Goal: Answer question/provide support: Share knowledge or assist other users

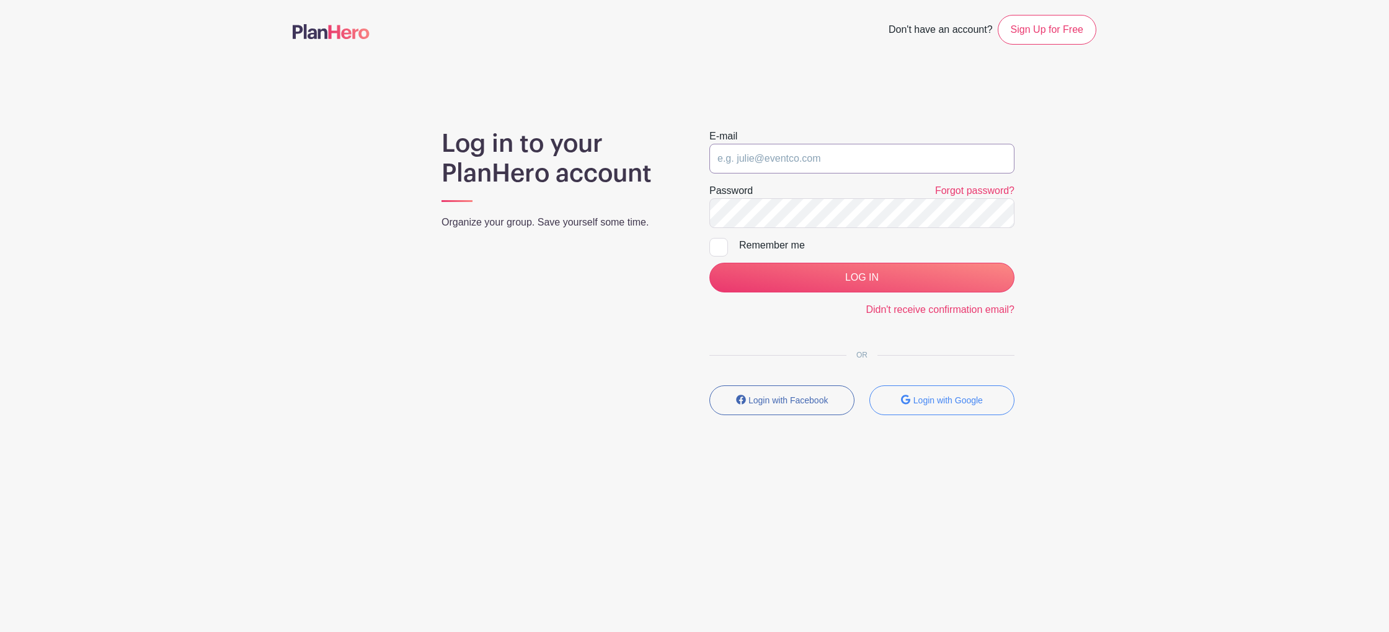
click at [738, 161] on input "email" at bounding box center [861, 159] width 305 height 30
type input "[EMAIL_ADDRESS][PERSON_NAME][DOMAIN_NAME]"
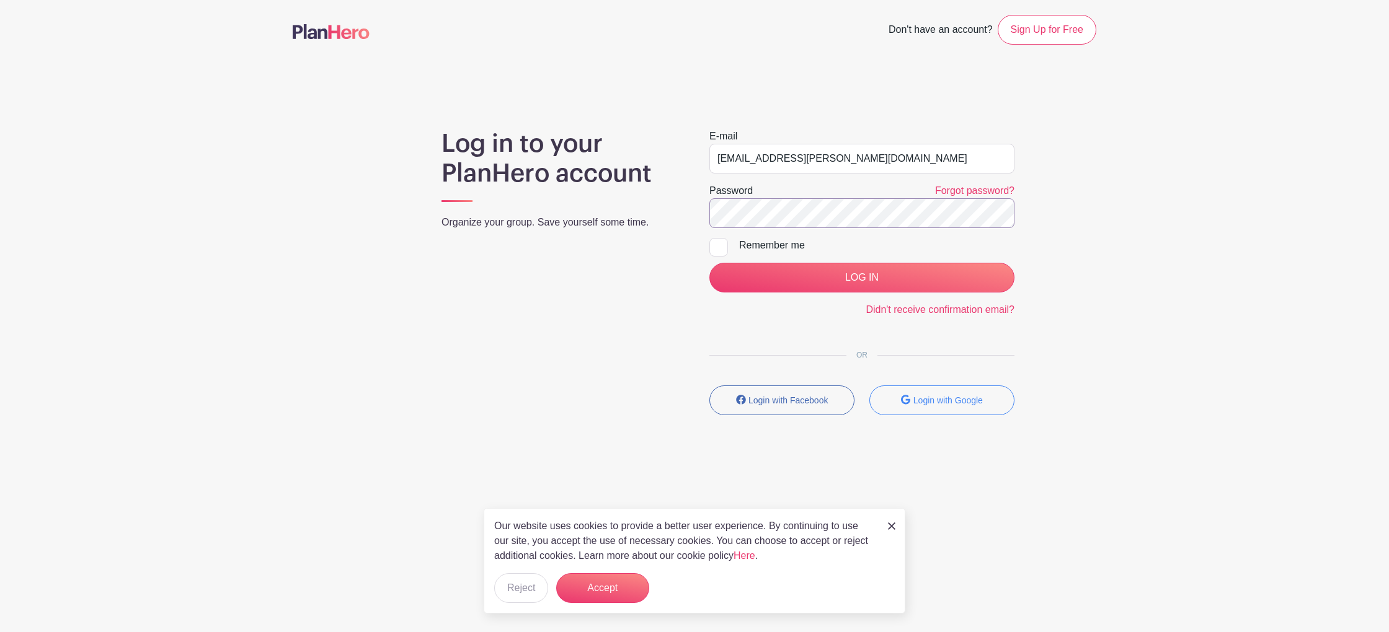
click at [709, 263] on input "LOG IN" at bounding box center [861, 278] width 305 height 30
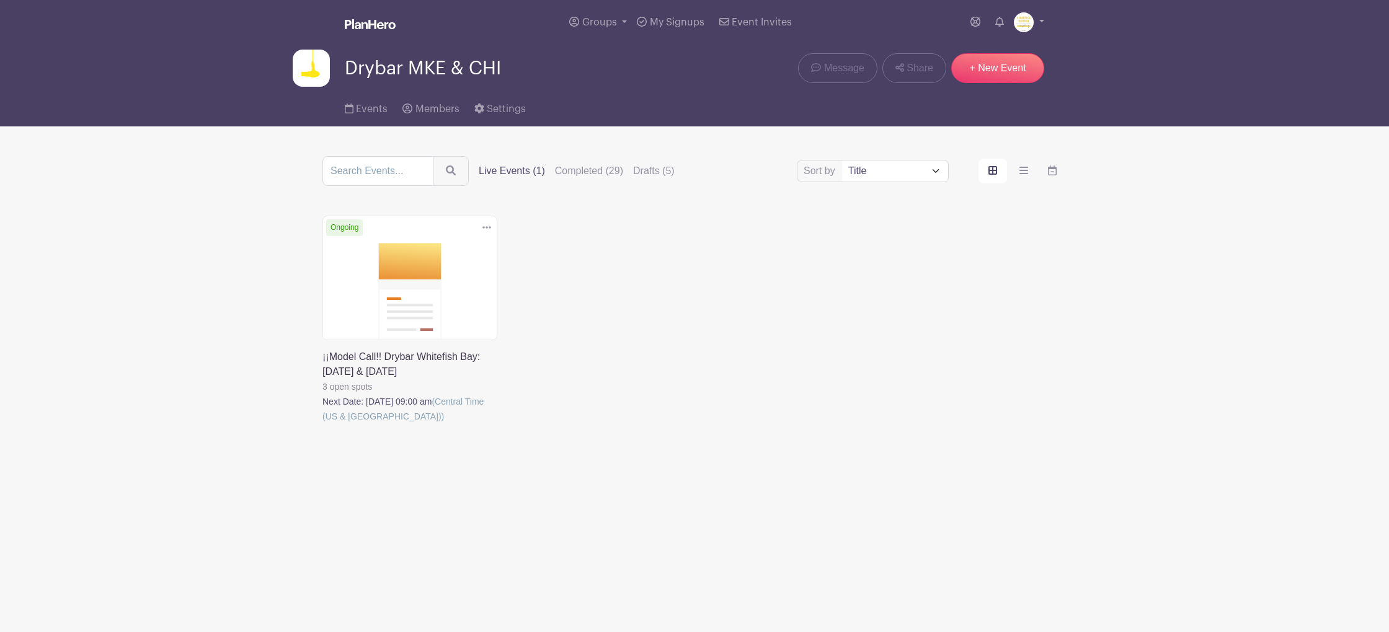
click at [322, 424] on link at bounding box center [322, 424] width 0 height 0
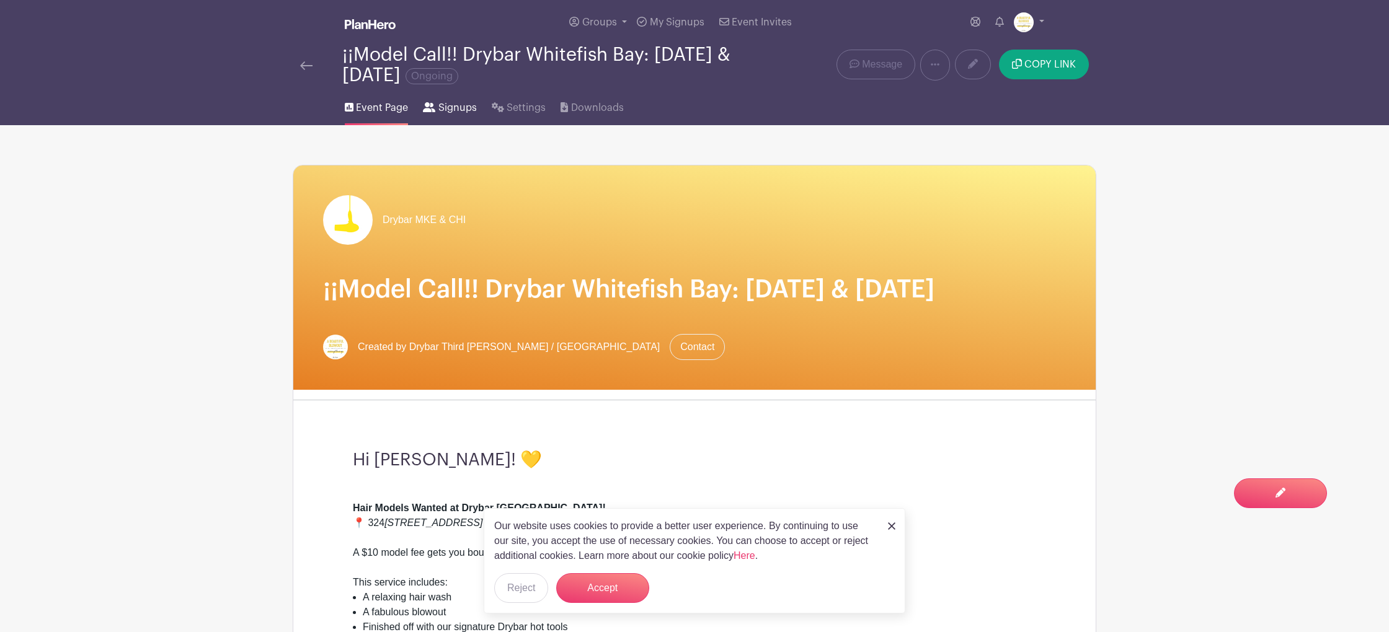
click at [449, 97] on link "Signups" at bounding box center [449, 106] width 53 height 40
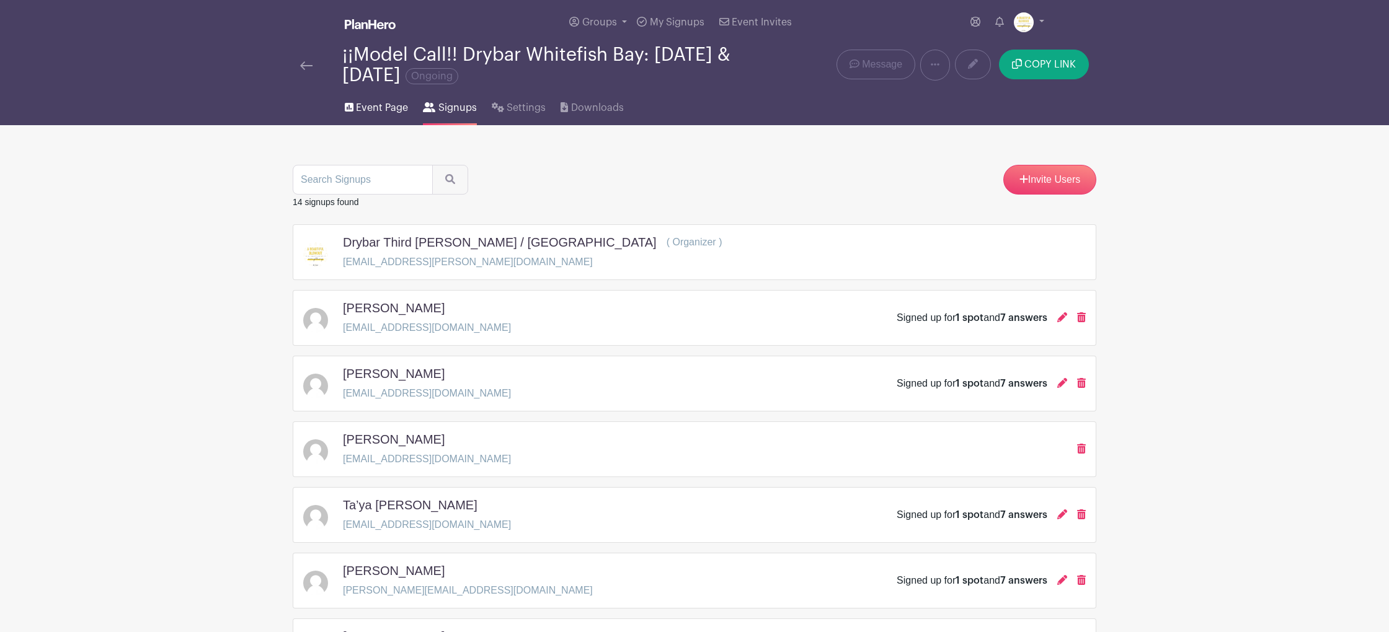
click at [376, 100] on link "Event Page" at bounding box center [376, 106] width 63 height 40
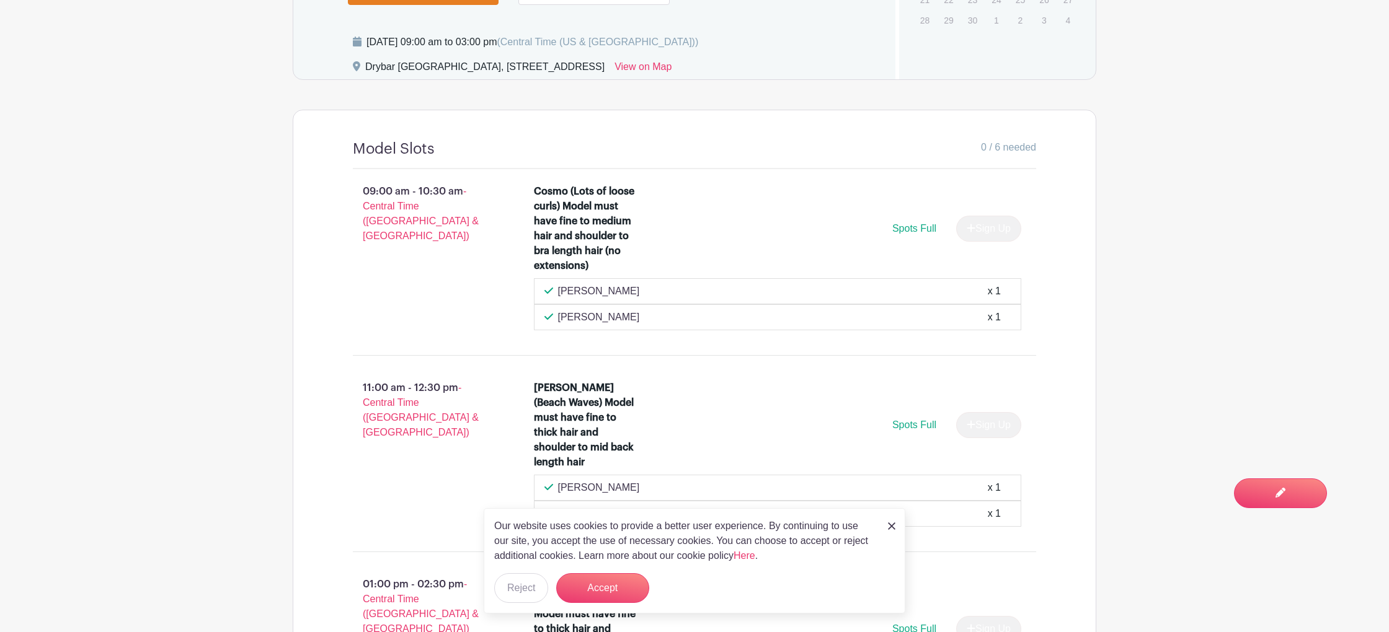
scroll to position [933, 0]
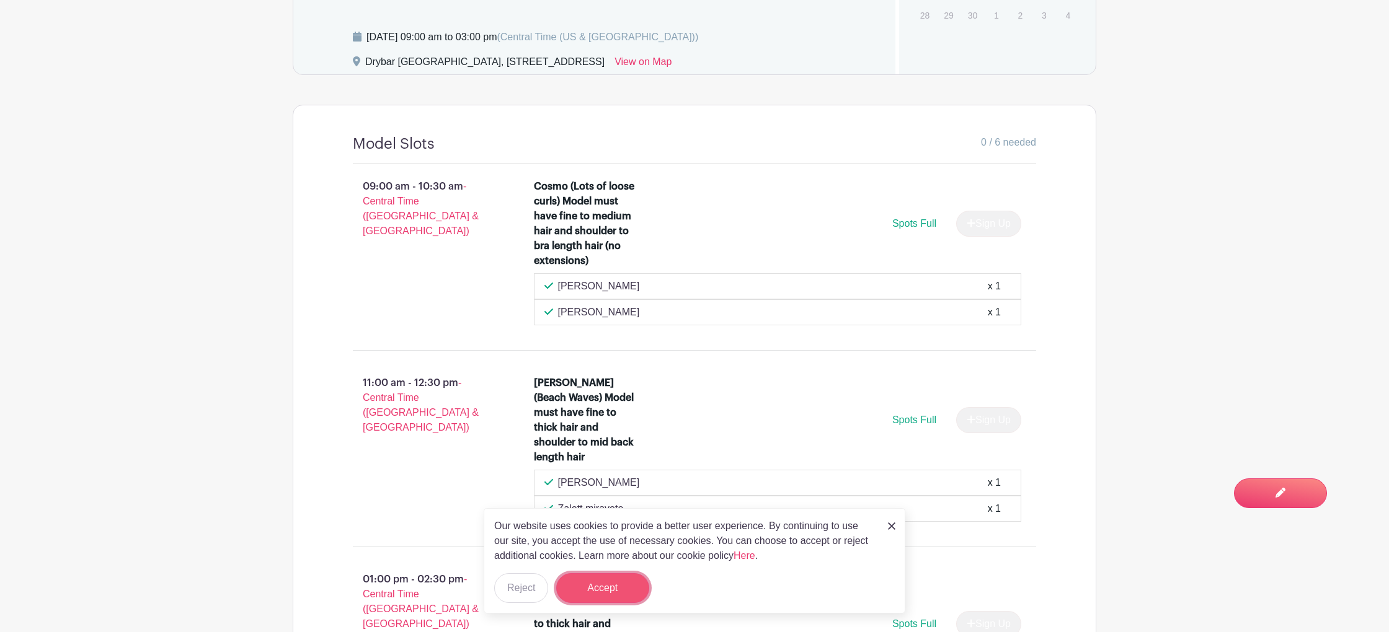
click at [598, 590] on button "Accept" at bounding box center [602, 588] width 93 height 30
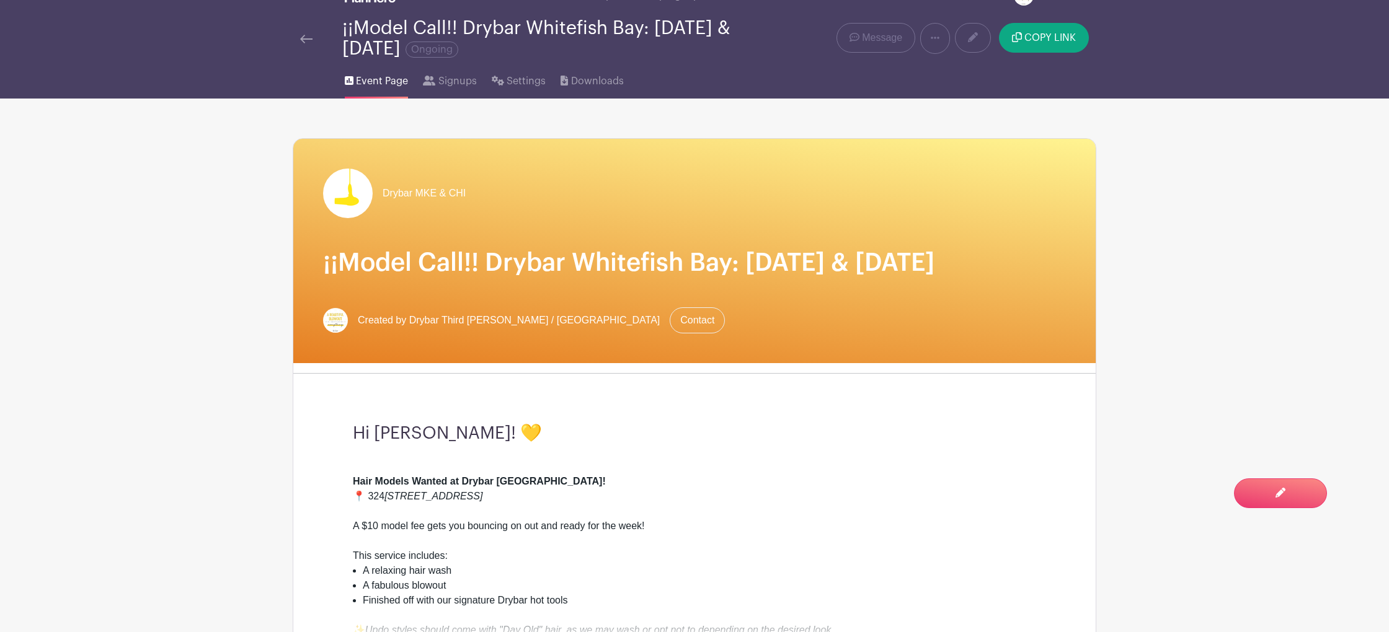
scroll to position [0, 0]
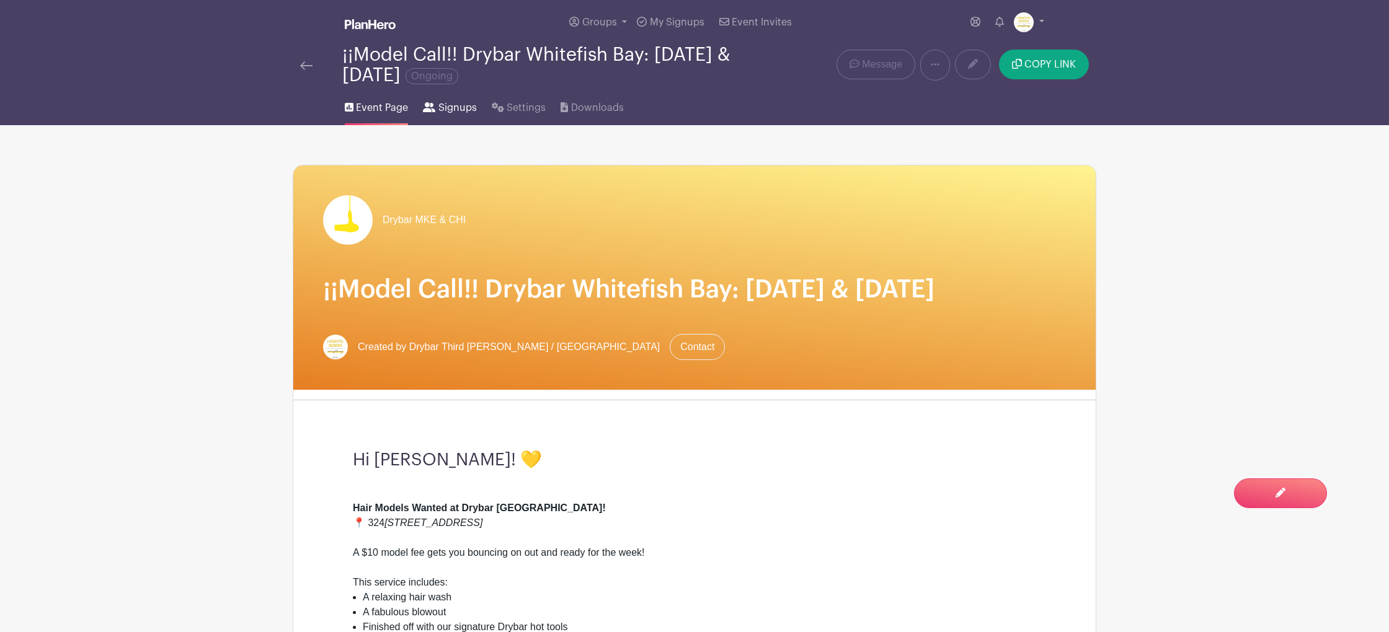
click at [445, 108] on span "Signups" at bounding box center [457, 107] width 38 height 15
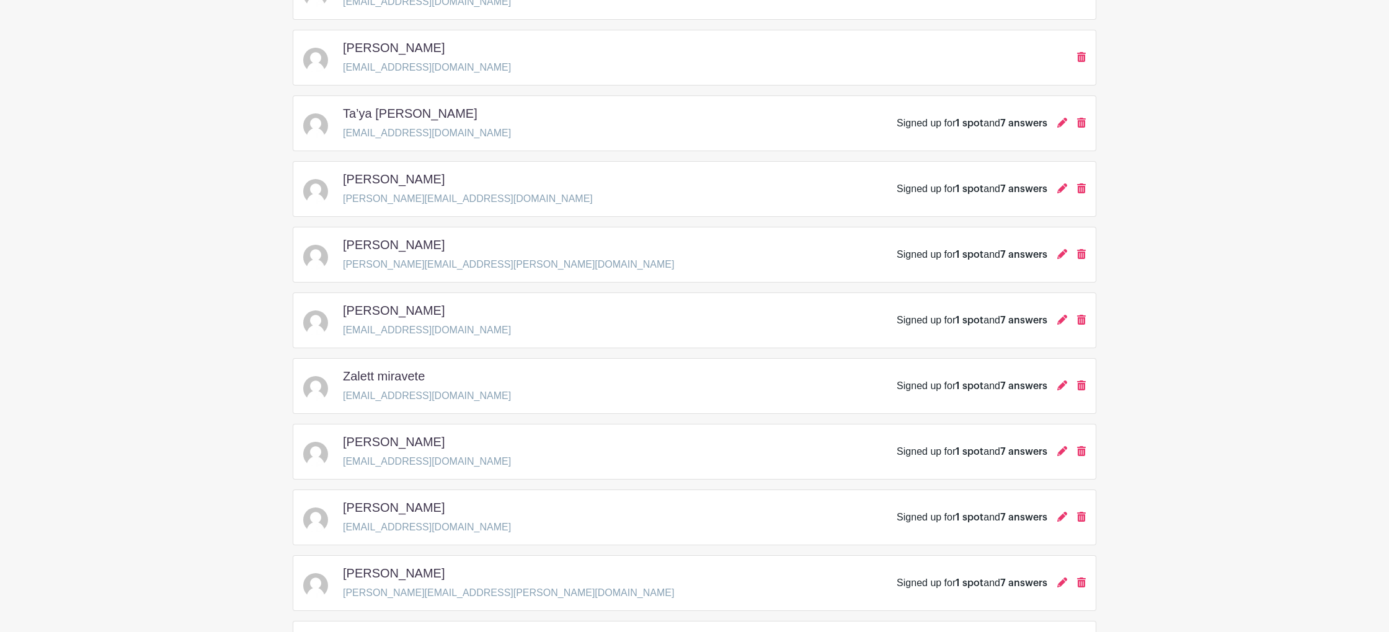
scroll to position [439, 0]
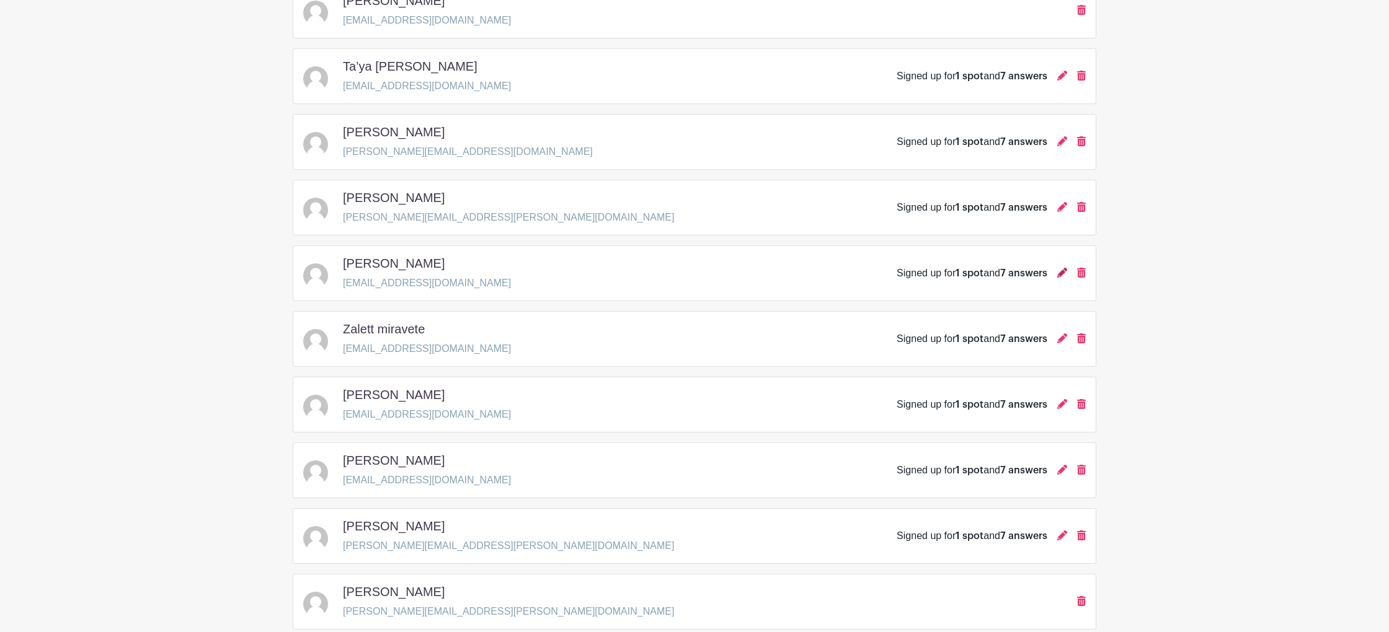
click at [1061, 276] on icon at bounding box center [1062, 273] width 10 height 10
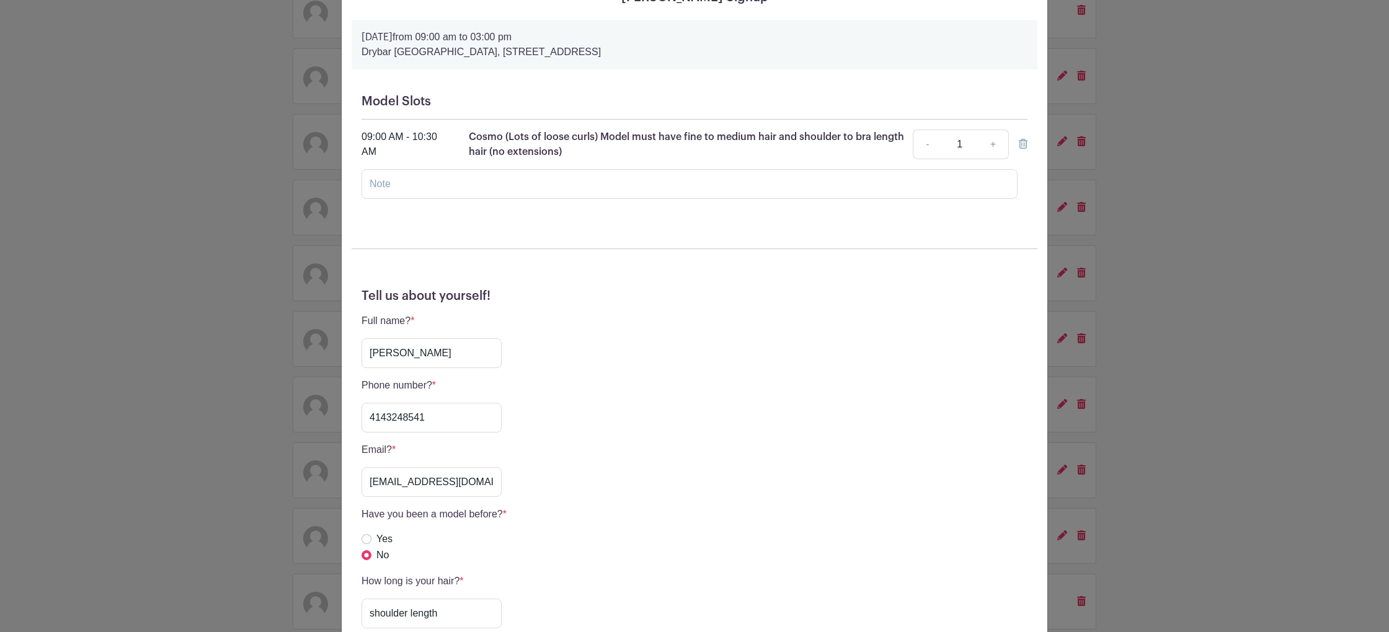
scroll to position [112, 0]
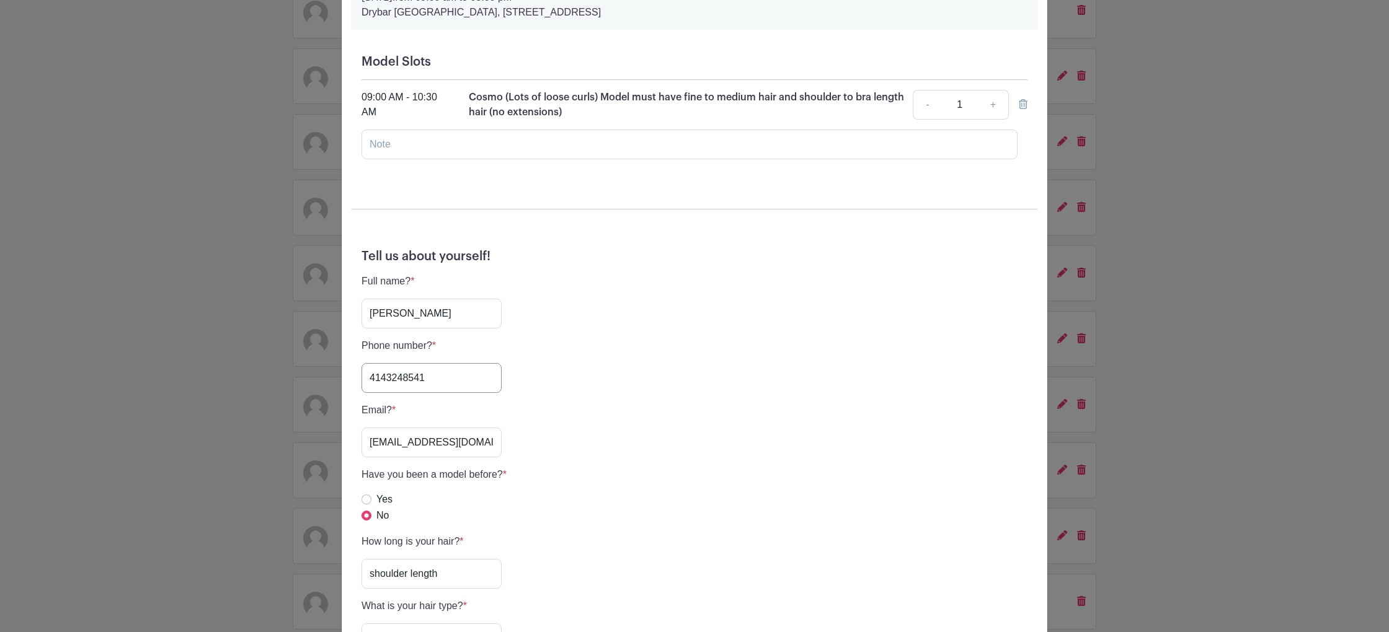
drag, startPoint x: 435, startPoint y: 374, endPoint x: 335, endPoint y: 366, distance: 100.8
click at [335, 366] on div "destiny okelley's Signup Monday, September 08, 2025 from 09:00 am to 03:00 pm D…" at bounding box center [694, 316] width 1389 height 632
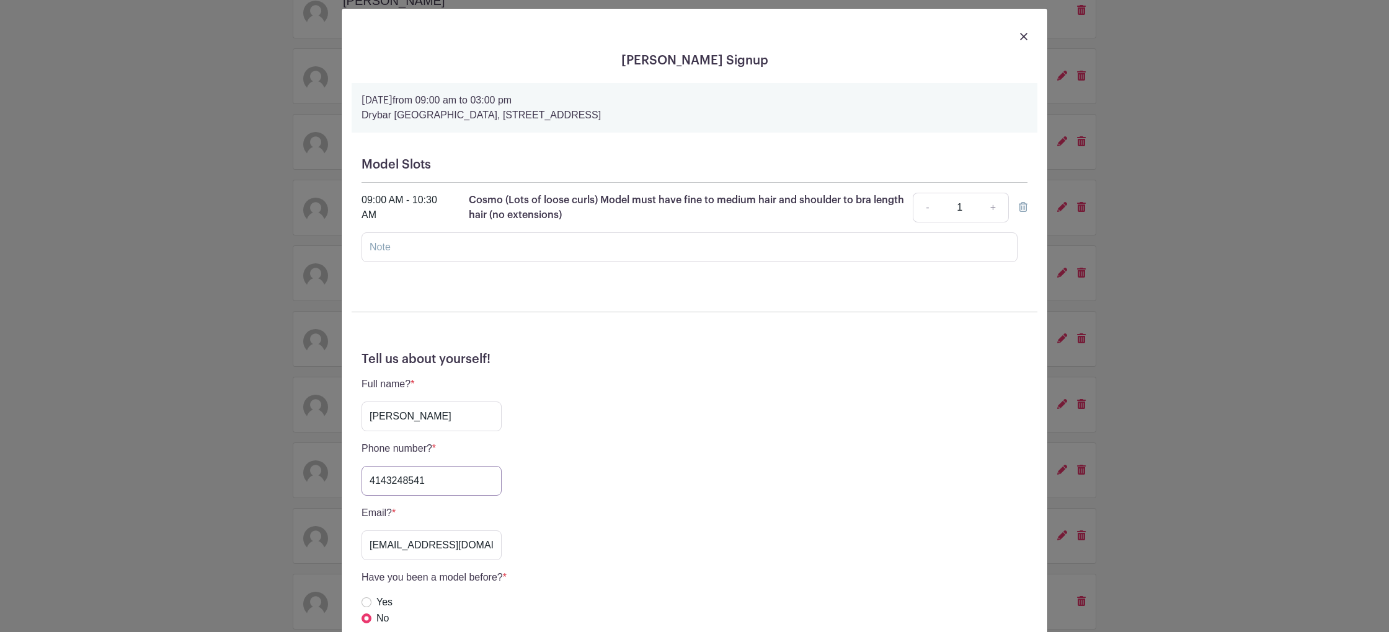
scroll to position [0, 0]
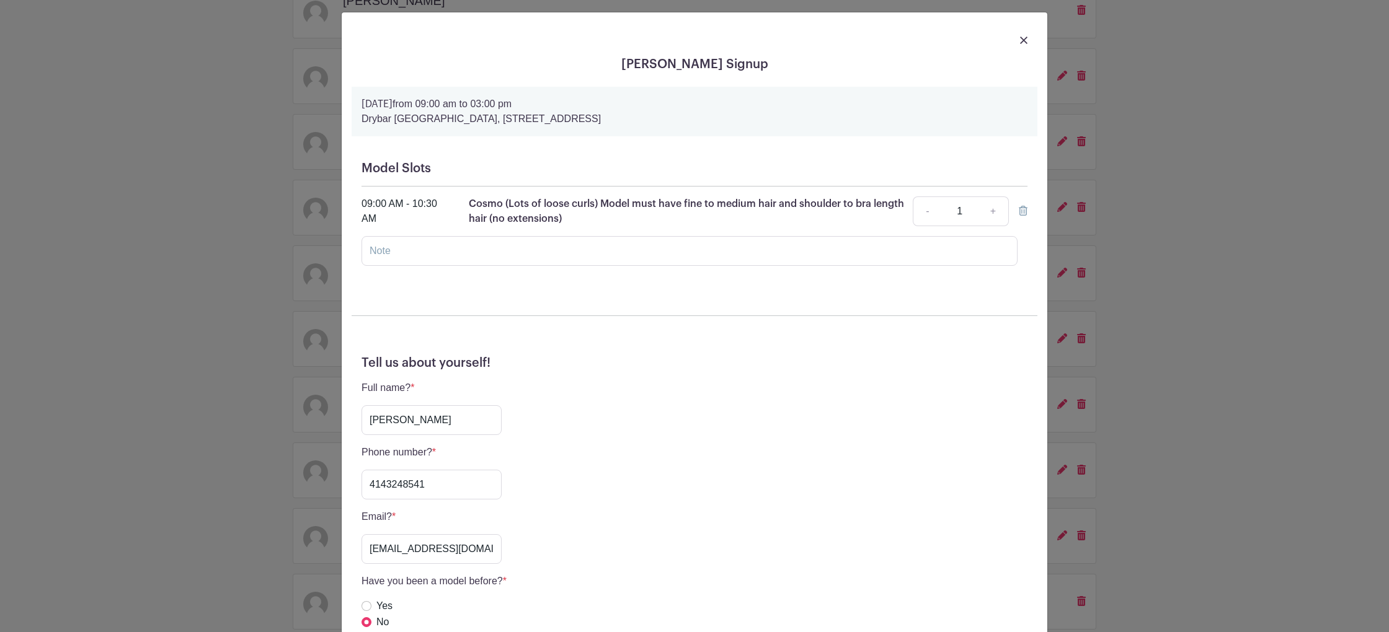
click at [1019, 38] on div at bounding box center [695, 39] width 686 height 35
click at [1020, 37] on img at bounding box center [1023, 38] width 7 height 7
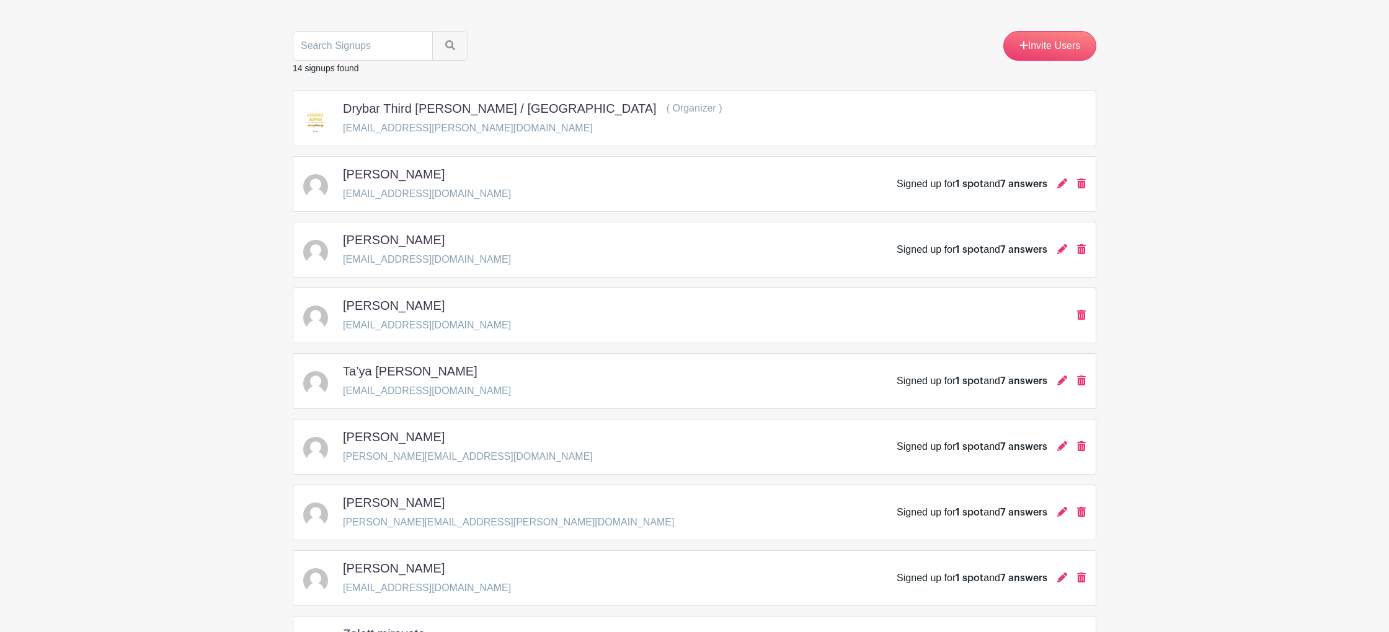
scroll to position [144, 0]
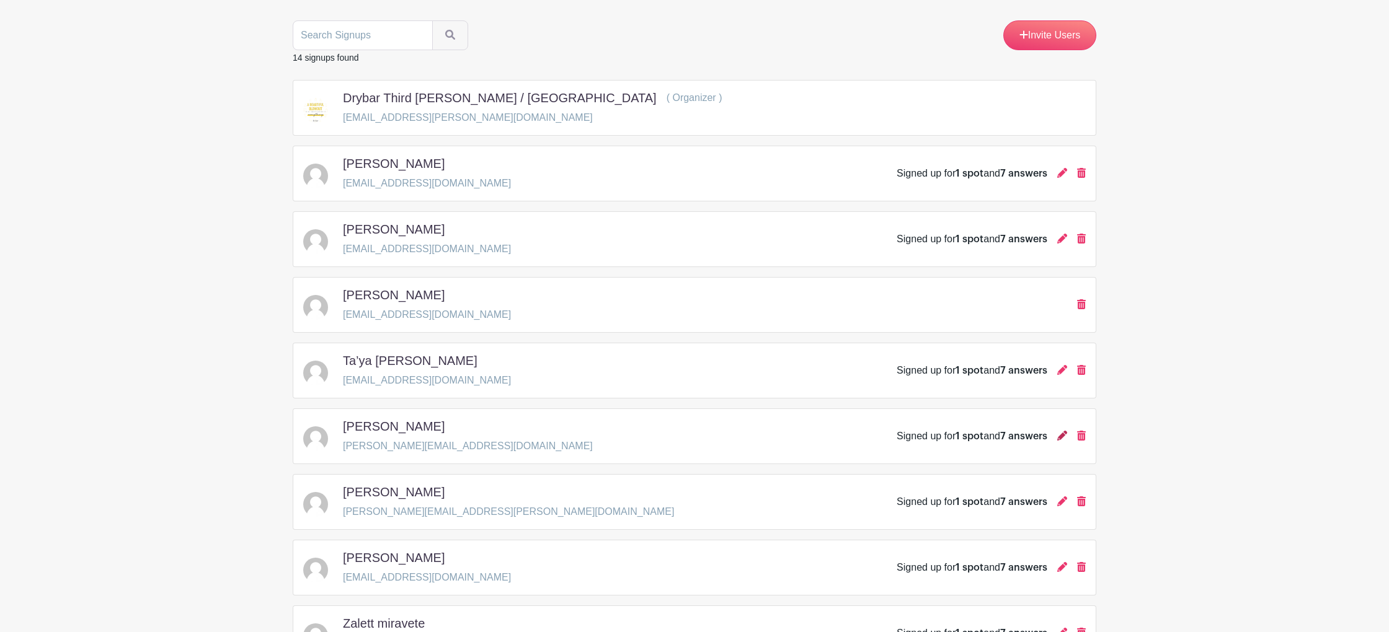
click at [1061, 438] on icon at bounding box center [1062, 436] width 10 height 10
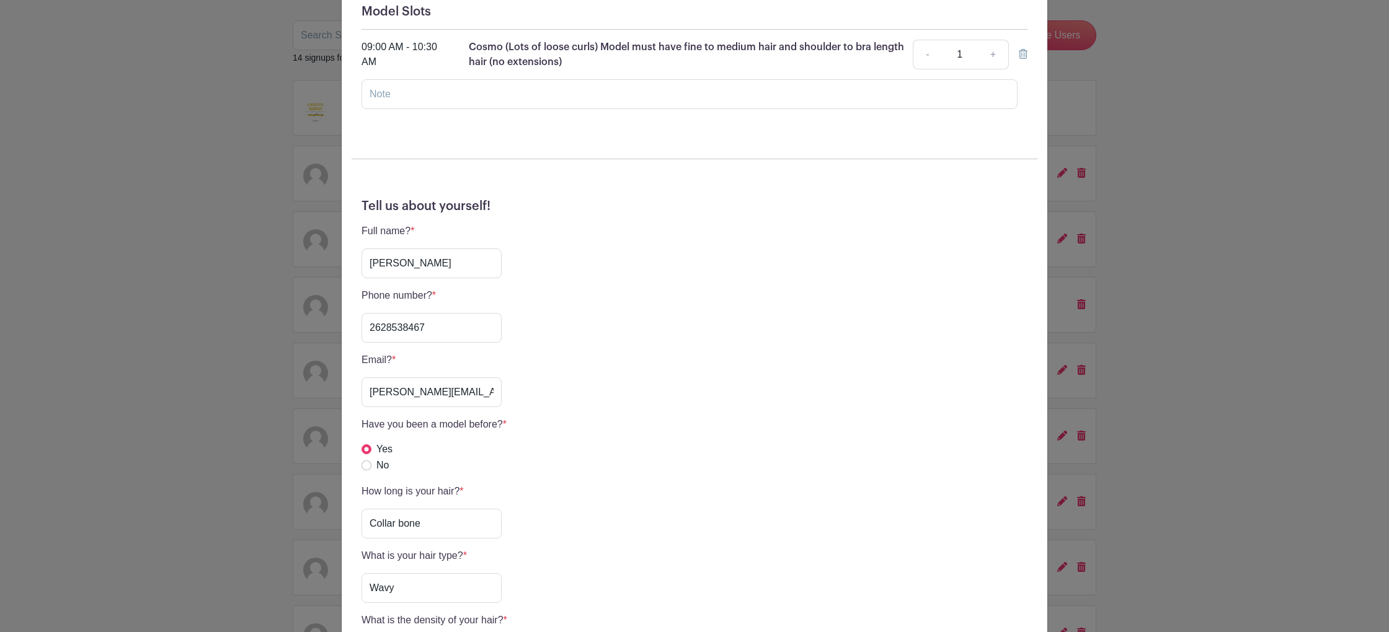
scroll to position [215, 0]
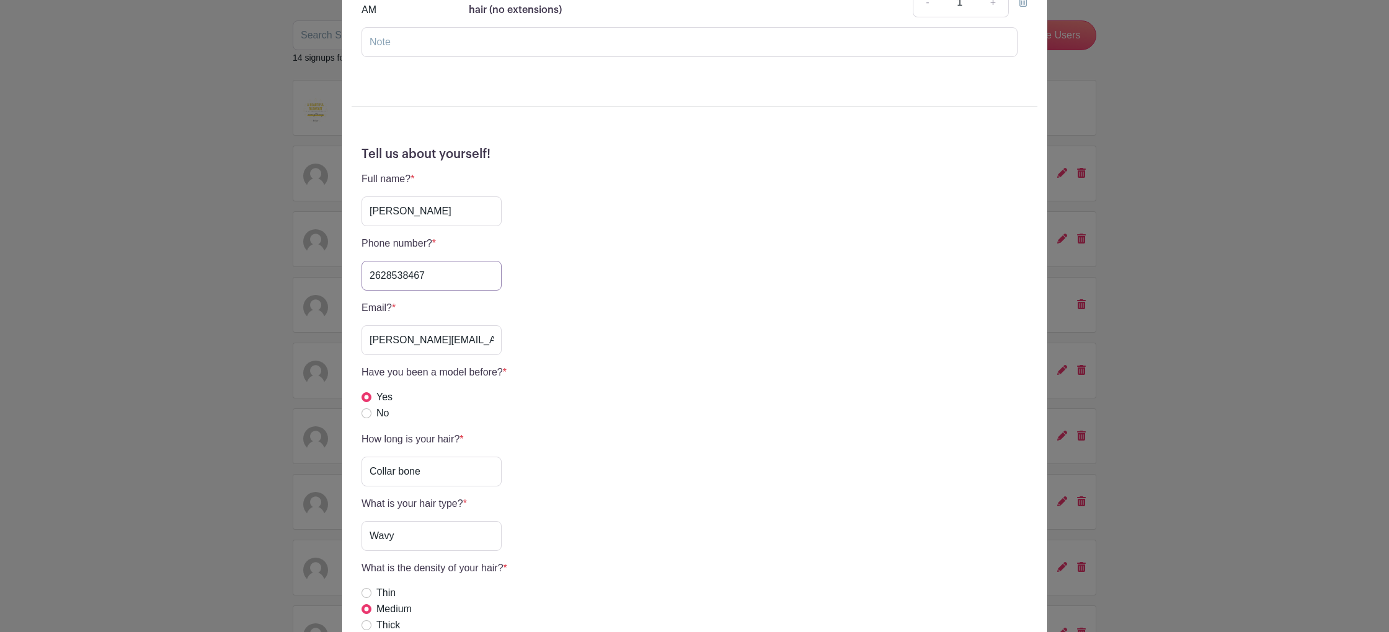
drag, startPoint x: 368, startPoint y: 275, endPoint x: 448, endPoint y: 273, distance: 80.6
click at [444, 275] on input "2628538467" at bounding box center [431, 276] width 140 height 30
click at [1139, 80] on div "Kali Wajda's Signup Monday, September 08, 2025 from 09:00 am to 03:00 pm Drybar…" at bounding box center [694, 316] width 1389 height 632
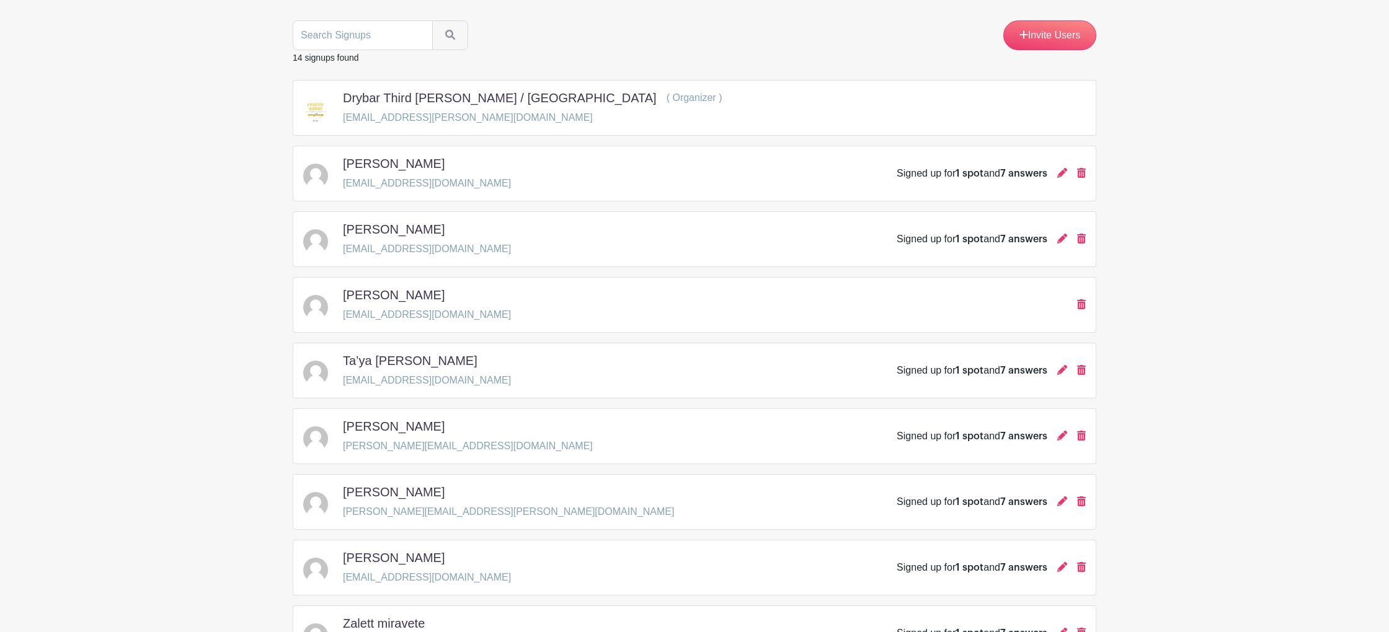
scroll to position [0, 0]
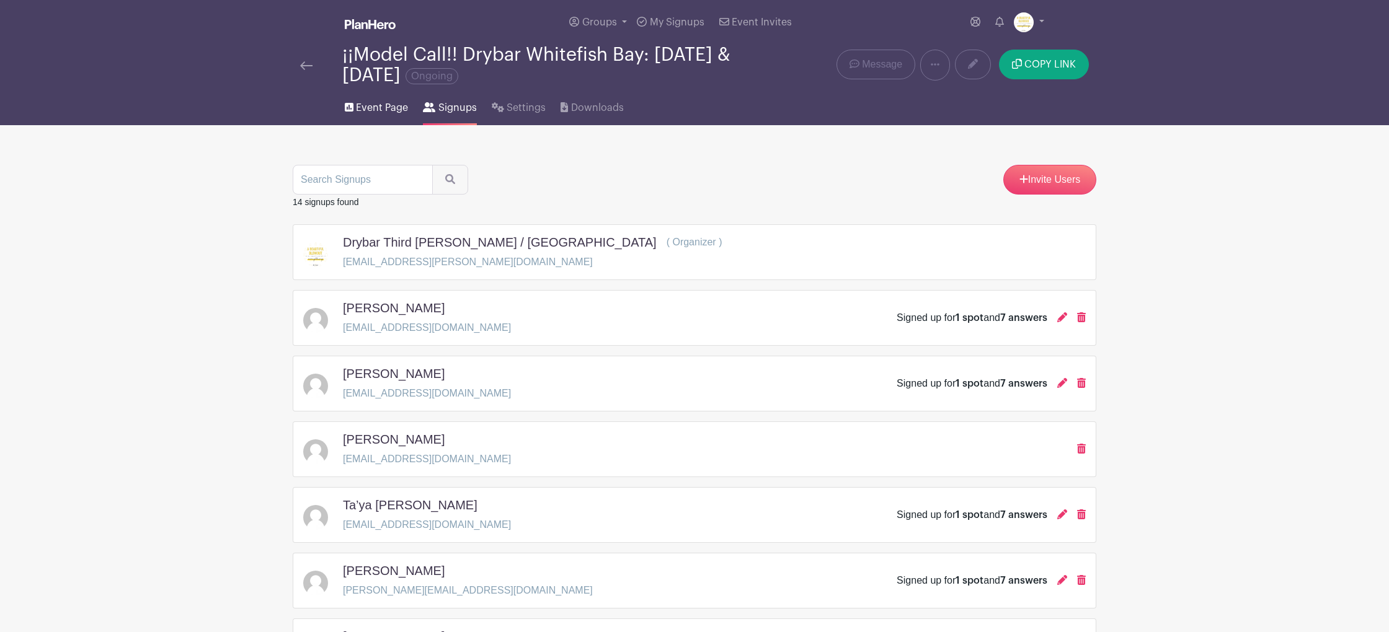
click at [376, 102] on span "Event Page" at bounding box center [382, 107] width 52 height 15
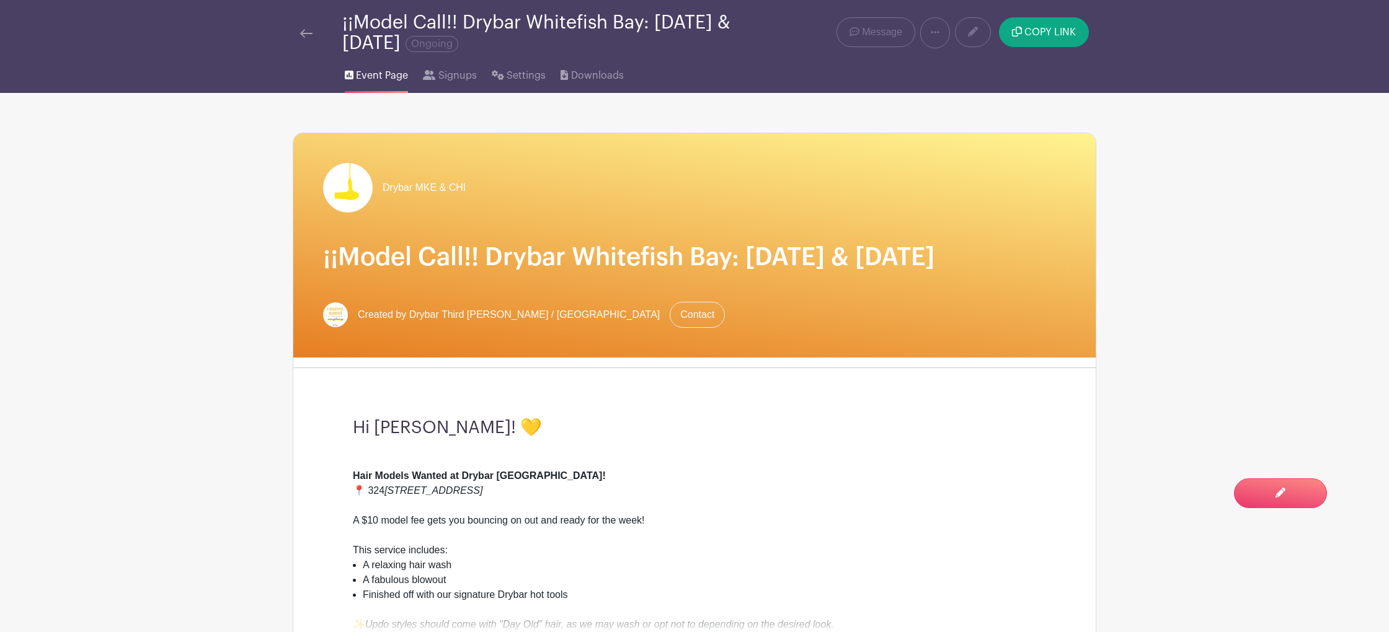
scroll to position [19, 0]
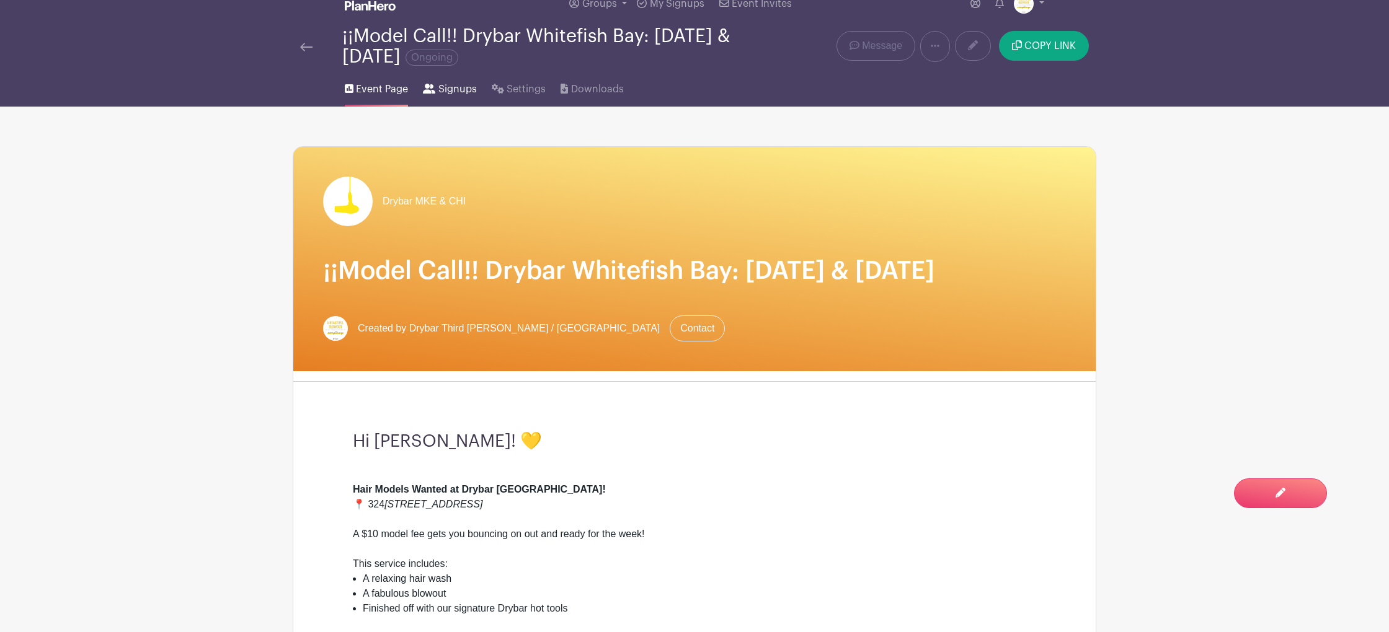
click at [451, 89] on span "Signups" at bounding box center [457, 89] width 38 height 15
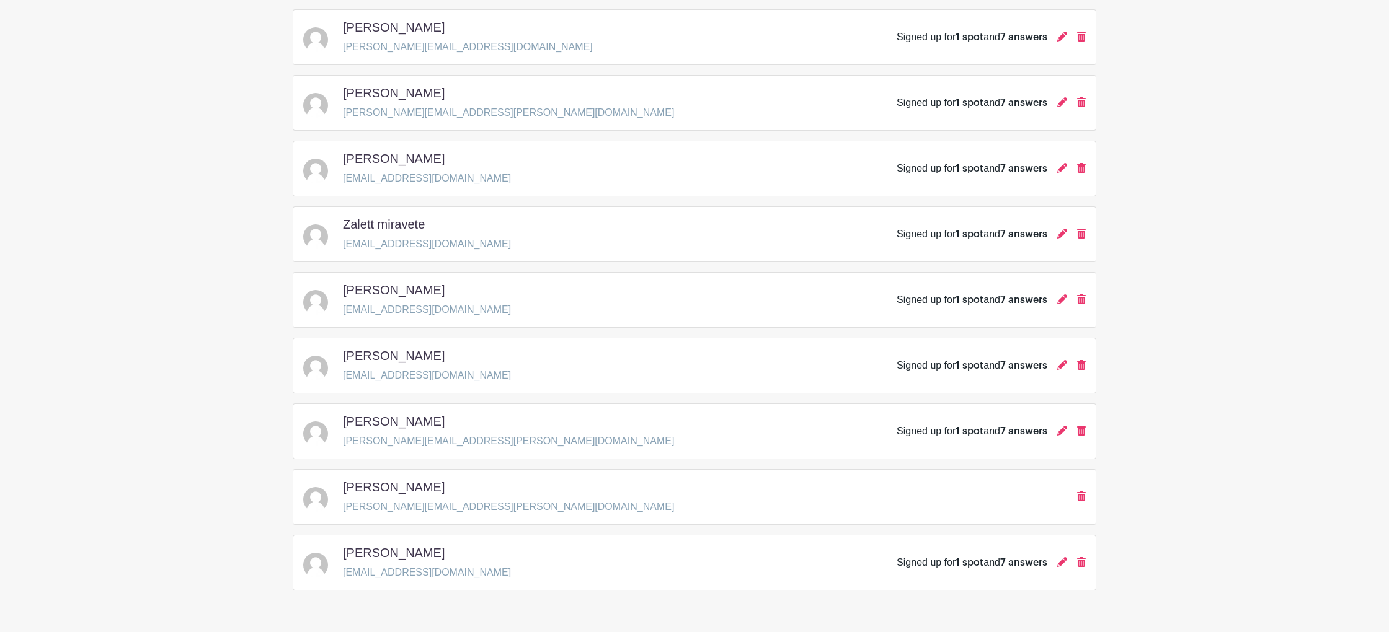
scroll to position [549, 0]
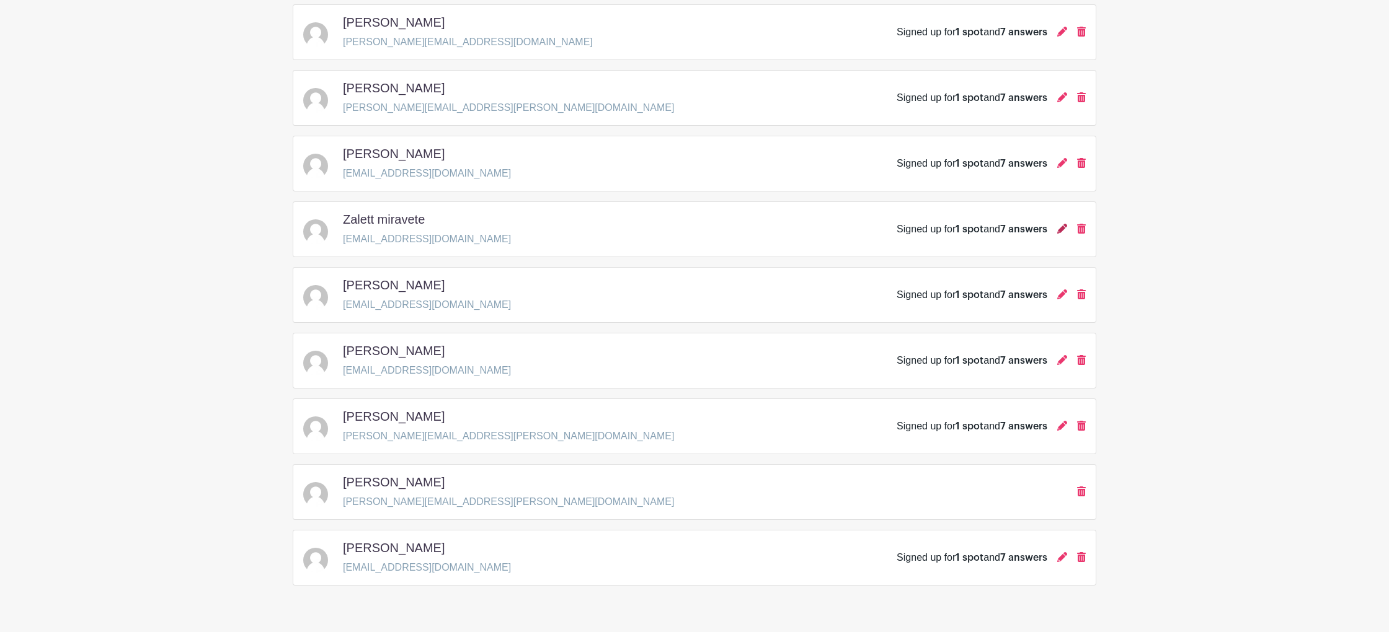
click at [1060, 231] on icon at bounding box center [1062, 229] width 10 height 10
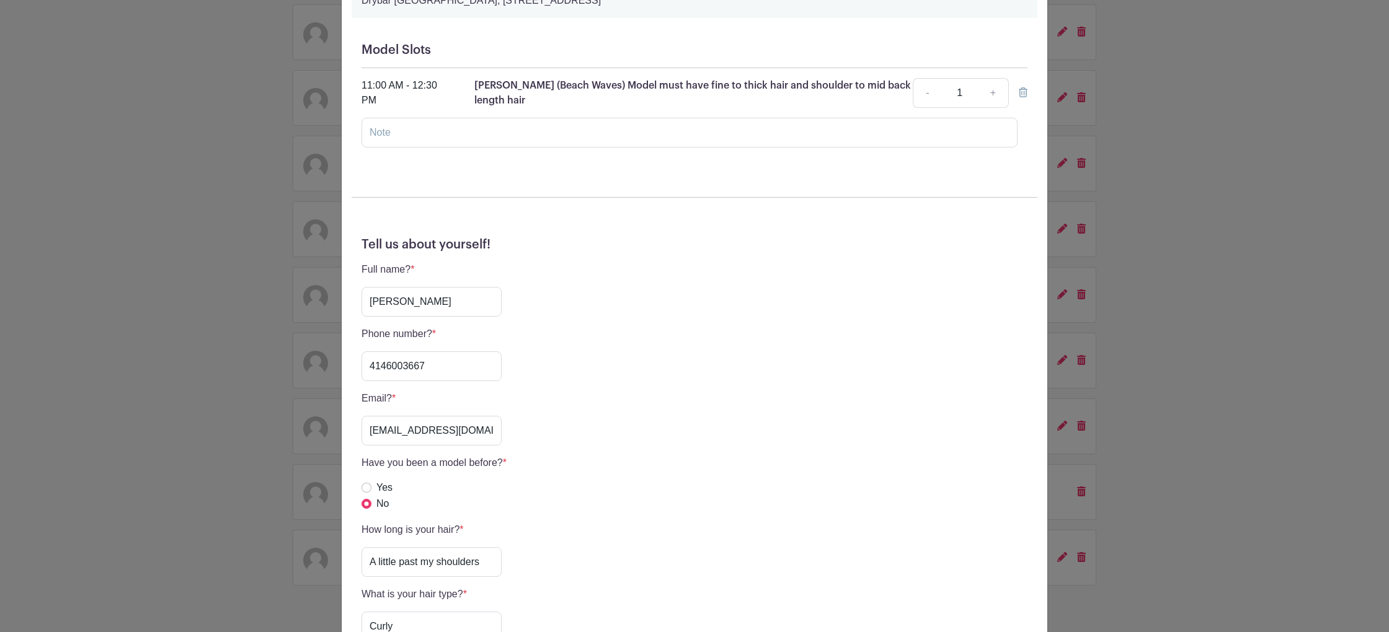
scroll to position [140, 0]
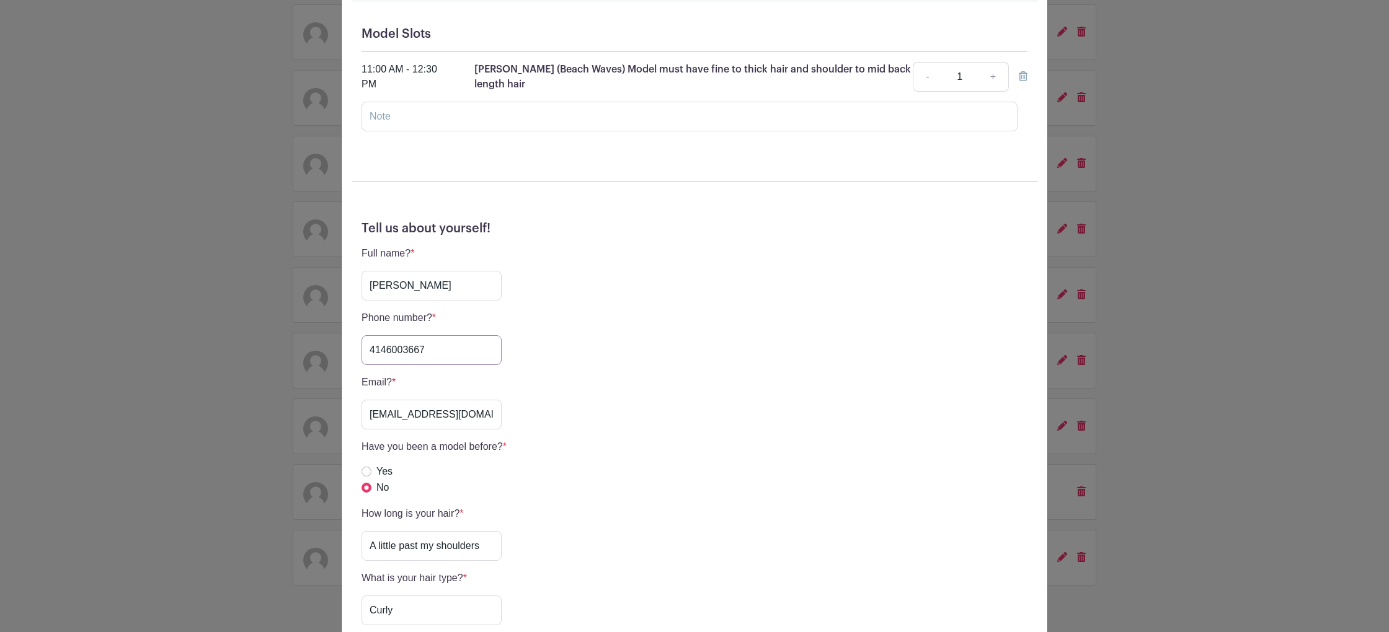
drag, startPoint x: 446, startPoint y: 355, endPoint x: 339, endPoint y: 343, distance: 107.4
click at [339, 343] on div "Zalett miravete's Signup Monday, September 08, 2025 from 09:00 am to 03:00 pm D…" at bounding box center [694, 316] width 1389 height 632
click at [1179, 213] on div "Zalett miravete's Signup Monday, September 08, 2025 from 09:00 am to 03:00 pm D…" at bounding box center [694, 316] width 1389 height 632
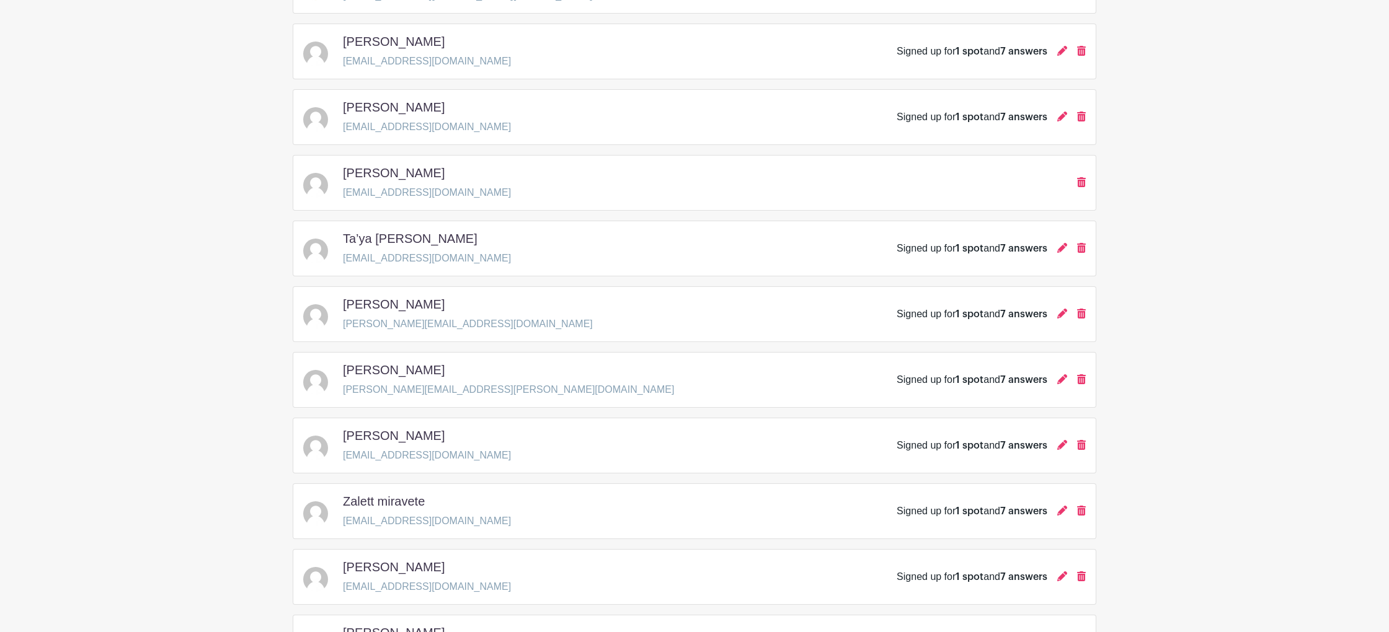
scroll to position [0, 0]
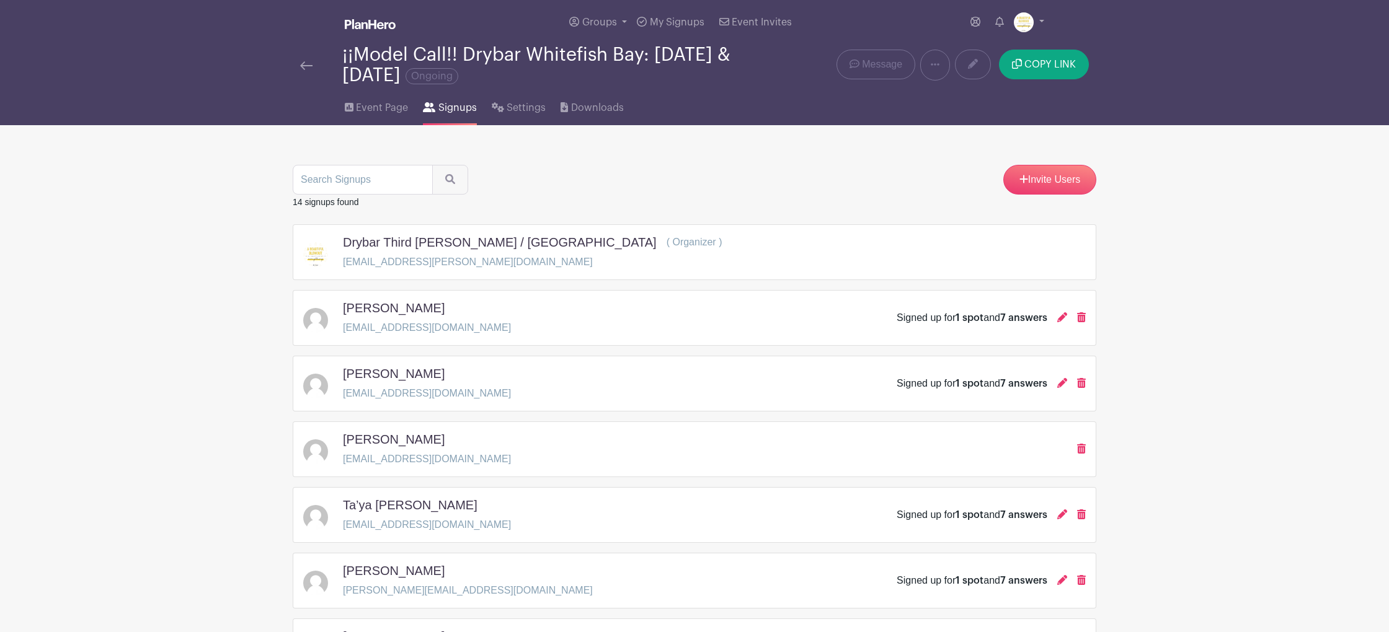
click at [307, 66] on img at bounding box center [306, 65] width 12 height 9
